Goal: Task Accomplishment & Management: Complete application form

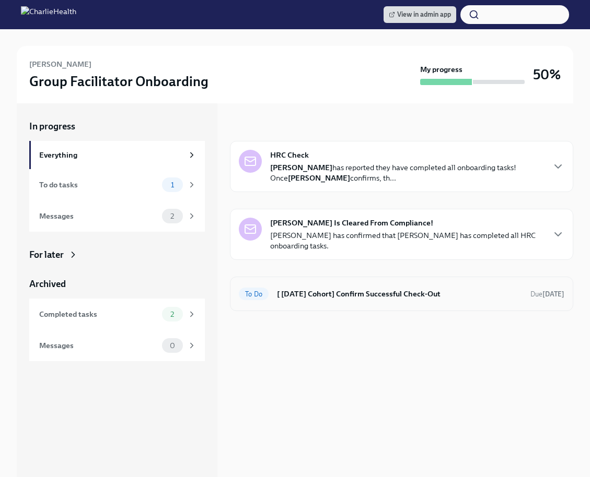
click at [345, 296] on h6 "[ [DATE] Cohort] Confirm Successful Check-Out" at bounding box center [399, 293] width 245 height 11
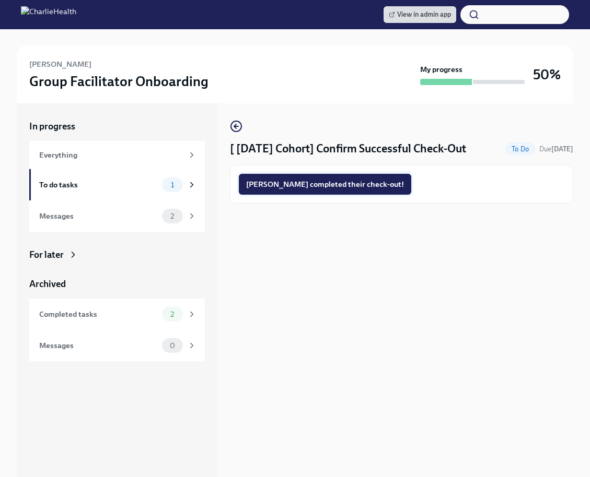
click at [318, 188] on span "[PERSON_NAME] completed their check-out!" at bounding box center [325, 184] width 158 height 10
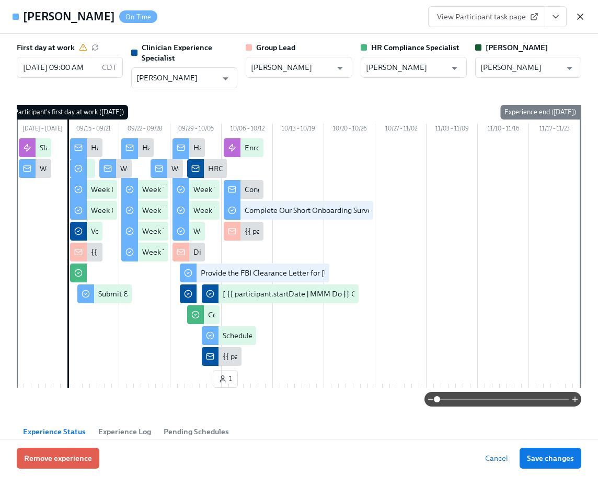
click at [584, 18] on icon "button" at bounding box center [580, 16] width 10 height 10
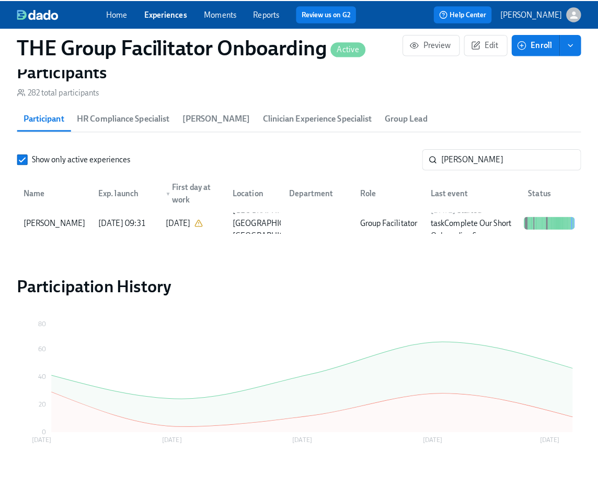
scroll to position [0, 15768]
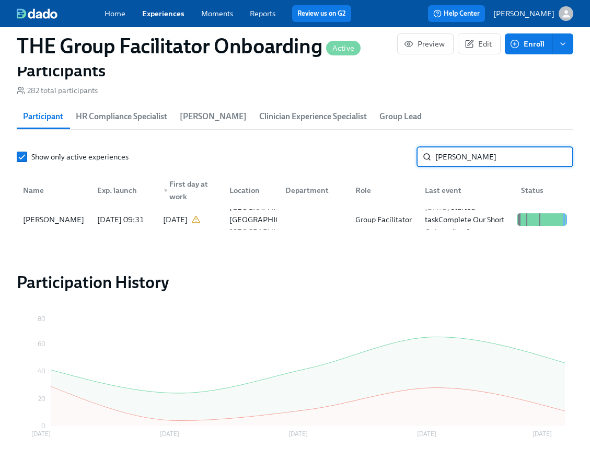
click at [486, 162] on input "dunn" at bounding box center [504, 156] width 138 height 21
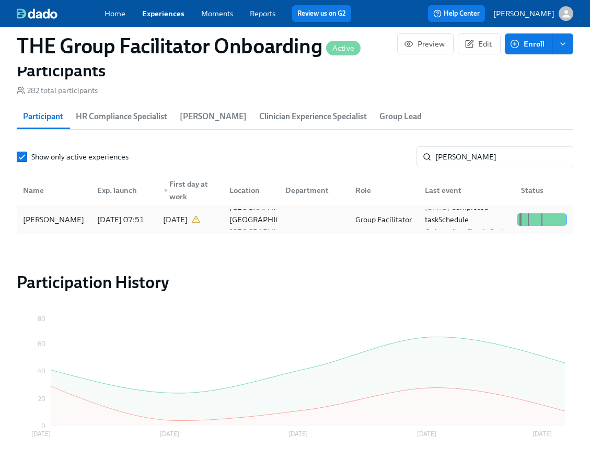
click at [280, 226] on div at bounding box center [312, 219] width 70 height 21
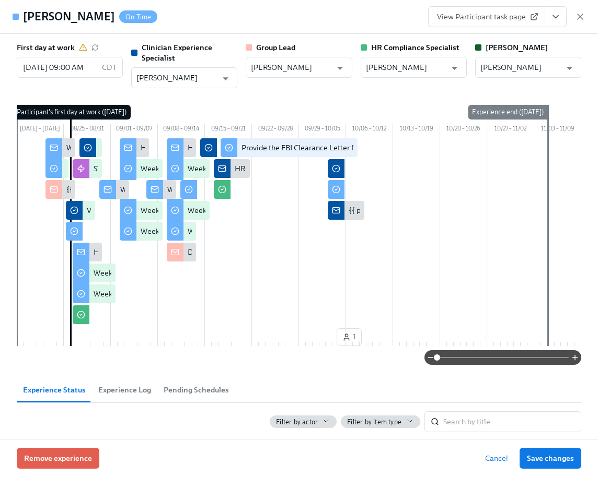
click at [552, 12] on icon "View task page" at bounding box center [555, 16] width 10 height 10
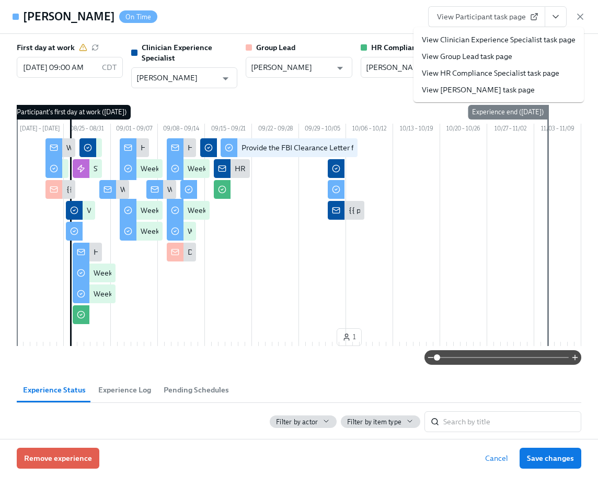
click at [534, 40] on link "View Clinician Experience Specialist task page" at bounding box center [499, 39] width 154 height 10
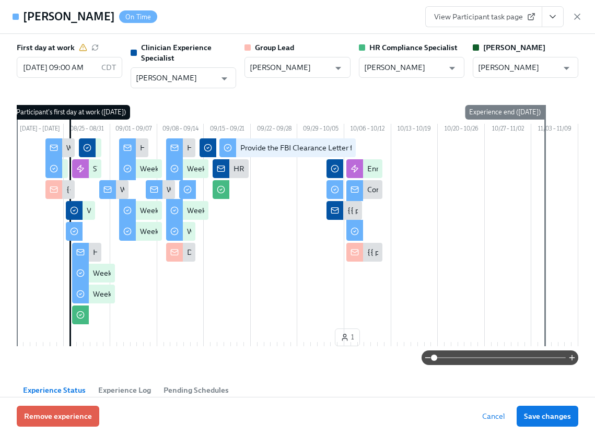
scroll to position [794, 0]
click at [579, 17] on icon "button" at bounding box center [577, 16] width 10 height 10
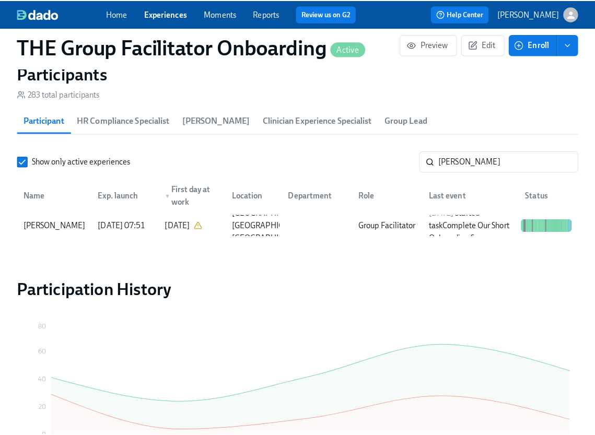
scroll to position [0, 15771]
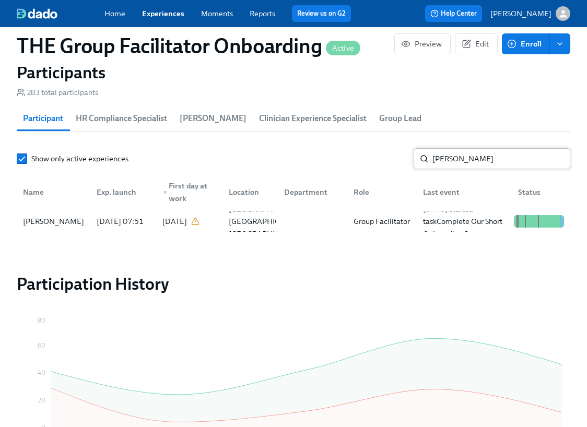
click at [469, 158] on input "shanta" at bounding box center [501, 158] width 138 height 21
click at [74, 220] on div "Harelle Hall" at bounding box center [53, 221] width 69 height 21
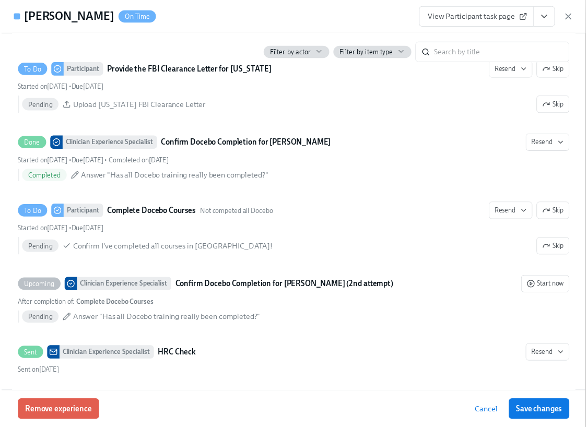
scroll to position [2341, 0]
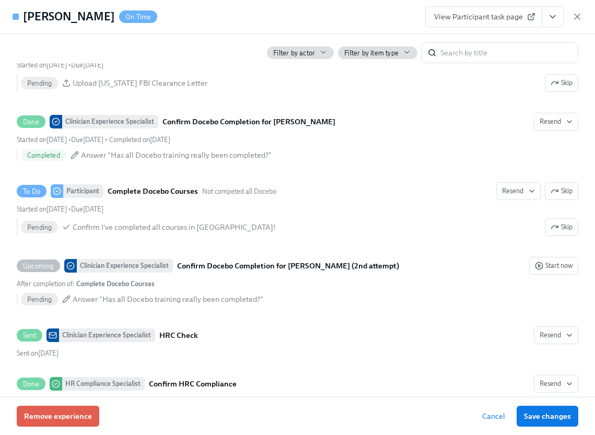
click at [550, 14] on icon "View task page" at bounding box center [552, 16] width 10 height 10
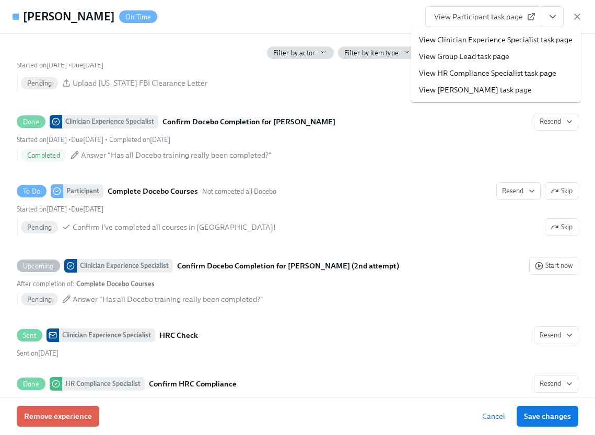
click at [520, 36] on link "View Clinician Experience Specialist task page" at bounding box center [496, 39] width 154 height 10
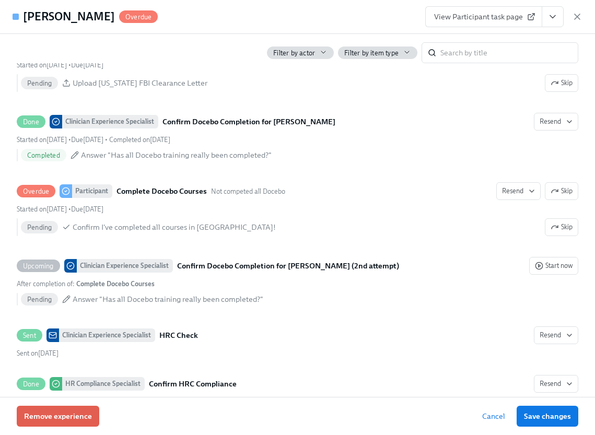
click at [583, 19] on div "Harelle Hall Overdue View Participant task page" at bounding box center [297, 17] width 595 height 34
click at [579, 18] on icon "button" at bounding box center [577, 16] width 10 height 10
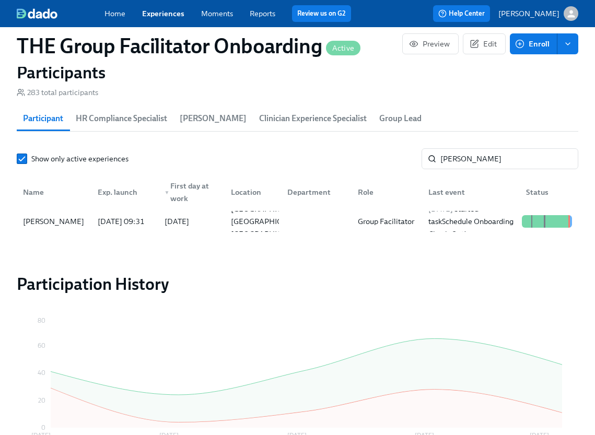
click at [576, 17] on div "Home Experiences Moments Reports Review us on G2 Help Center Lara Babalola" at bounding box center [297, 13] width 595 height 27
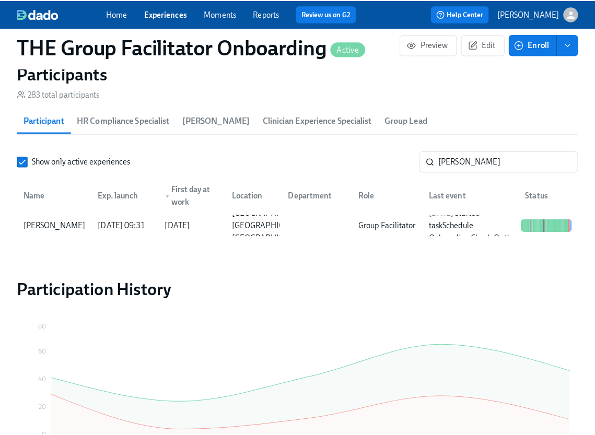
scroll to position [0, 15771]
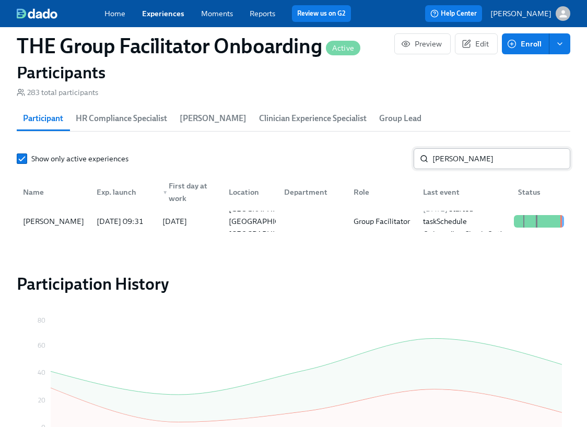
click at [459, 163] on input "harell" at bounding box center [501, 158] width 138 height 21
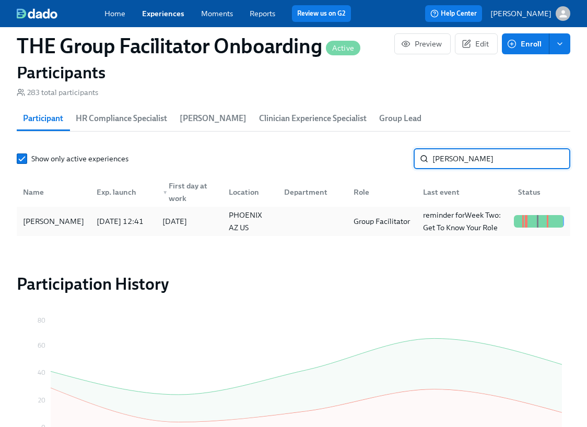
type input "zimmer"
click at [81, 220] on div "Melissa Zimmerman" at bounding box center [53, 221] width 69 height 13
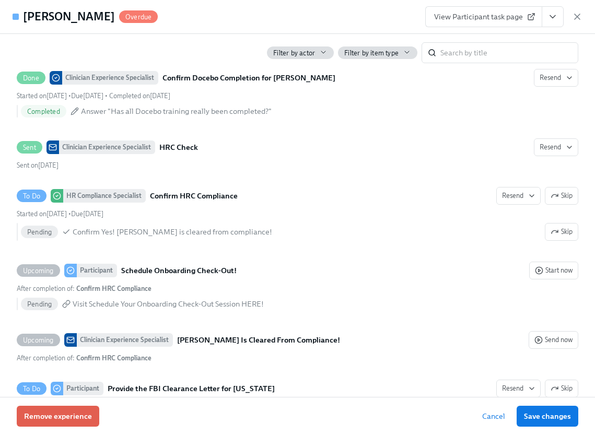
scroll to position [0, 15778]
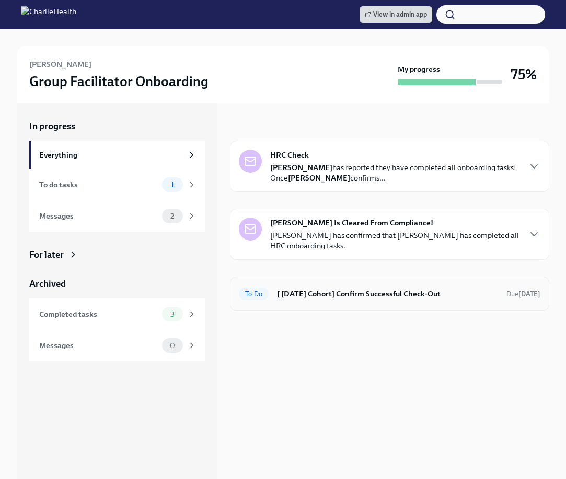
click at [345, 291] on h6 "[ Aug 26th Cohort] Confirm Successful Check-Out" at bounding box center [387, 293] width 221 height 11
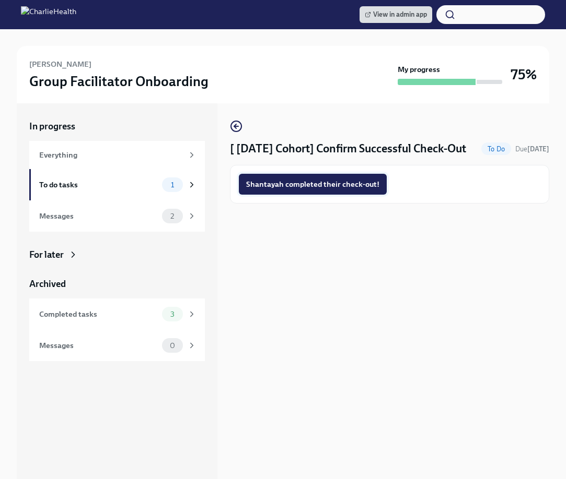
click at [324, 190] on span "Shantayah completed their check-out!" at bounding box center [312, 184] width 133 height 10
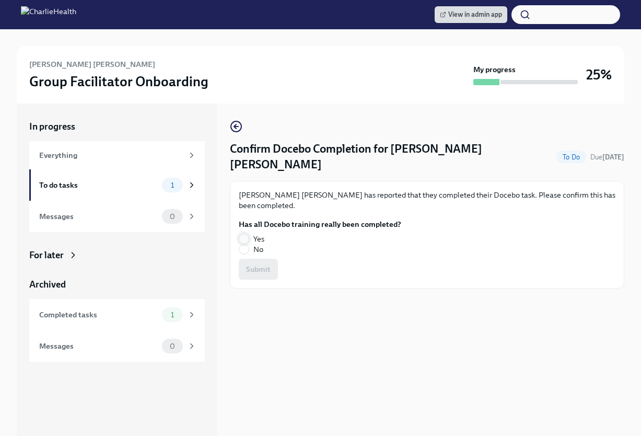
click at [248, 234] on input "Yes" at bounding box center [243, 238] width 9 height 9
radio input "true"
click at [251, 259] on button "Submit" at bounding box center [258, 269] width 39 height 21
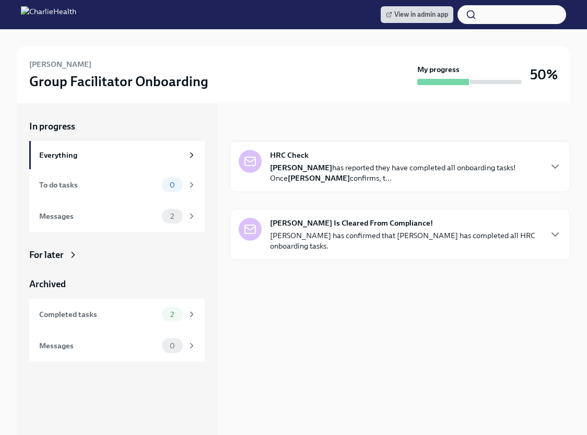
click at [74, 261] on div "For later" at bounding box center [117, 255] width 176 height 13
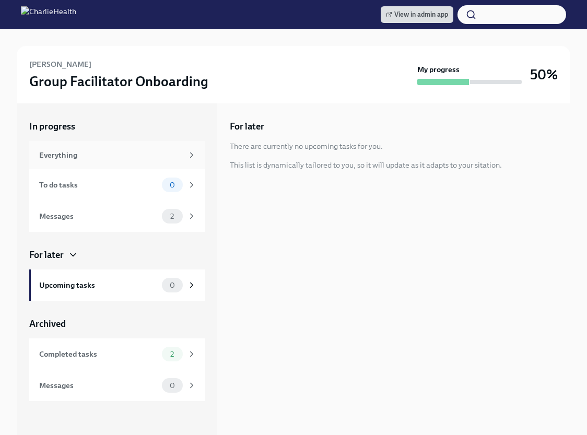
click at [173, 160] on div "Everything" at bounding box center [111, 154] width 144 height 11
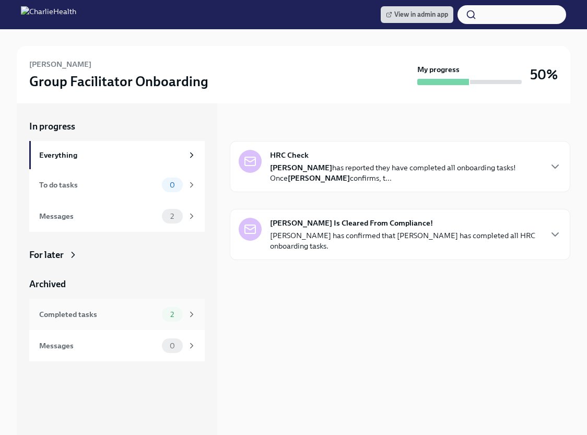
click at [119, 312] on div "Completed tasks" at bounding box center [98, 314] width 119 height 11
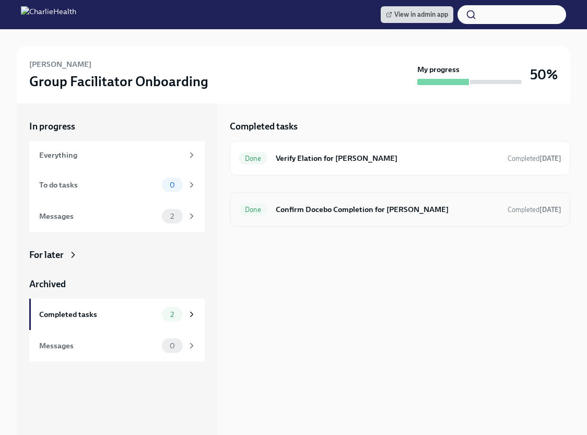
click at [288, 212] on h6 "Confirm Docebo Completion for Harelle Hall" at bounding box center [388, 209] width 224 height 11
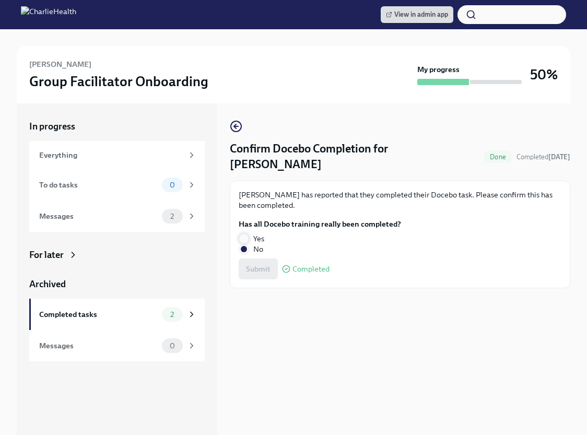
click at [242, 234] on input "Yes" at bounding box center [243, 238] width 9 height 9
radio input "true"
click at [259, 259] on button "Submit" at bounding box center [258, 269] width 39 height 21
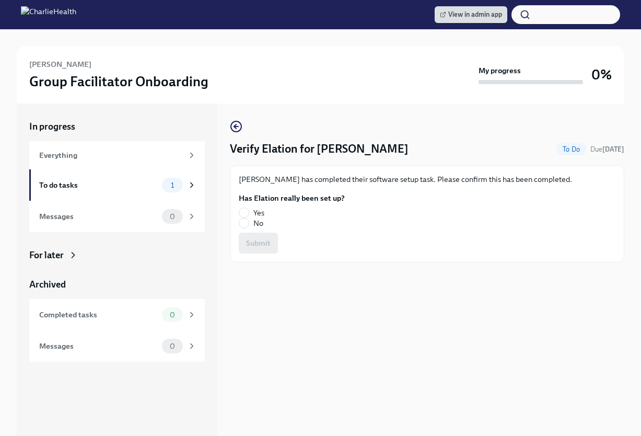
click at [249, 212] on label "Yes" at bounding box center [288, 212] width 98 height 10
click at [249, 212] on input "Yes" at bounding box center [243, 212] width 9 height 9
radio input "true"
click at [261, 235] on button "Submit" at bounding box center [258, 242] width 39 height 21
click at [252, 210] on label "Yes" at bounding box center [288, 212] width 98 height 10
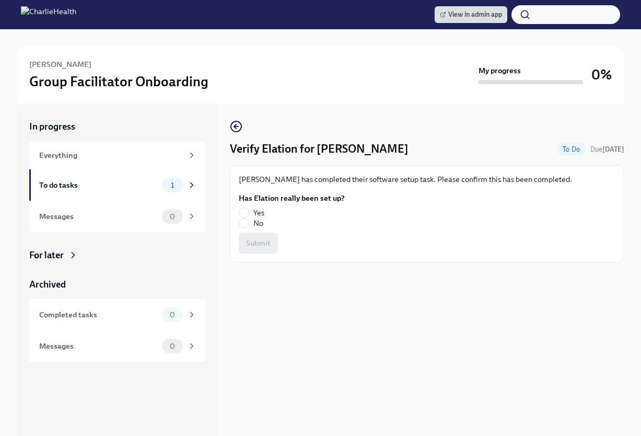
click at [249, 210] on input "Yes" at bounding box center [243, 212] width 9 height 9
radio input "true"
click at [263, 238] on span "Submit" at bounding box center [258, 243] width 25 height 10
